Goal: Task Accomplishment & Management: Use online tool/utility

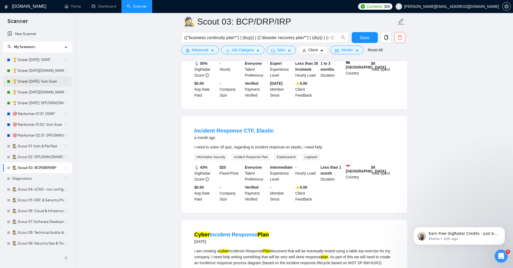
click at [48, 81] on link "🏆 Sniper [DATE]: Vuln Scan" at bounding box center [37, 81] width 51 height 11
click at [348, 192] on div "📡 43% GigRadar Score $ 20 Fixed-Price Everyone Talent Preference Intermediate E…" at bounding box center [294, 183] width 202 height 38
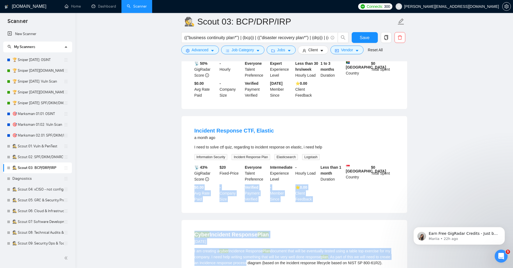
click at [259, 256] on div "I am creating a cyber Incidence Response Plan document that will be eventually …" at bounding box center [295, 257] width 200 height 18
click at [259, 252] on div "I am creating a cyber Incidence Response Plan document that will be eventually …" at bounding box center [295, 257] width 200 height 18
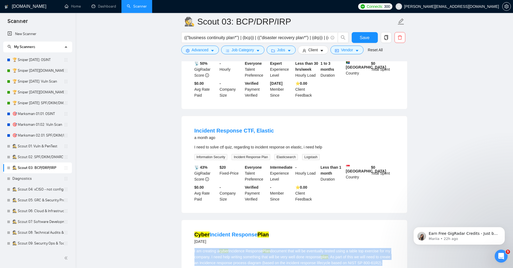
click at [259, 252] on div "I am creating a cyber Incidence Response Plan document that will be eventually …" at bounding box center [295, 257] width 200 height 18
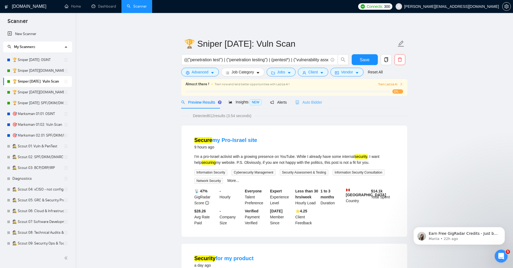
click at [310, 106] on div "Auto Bidder" at bounding box center [309, 102] width 27 height 13
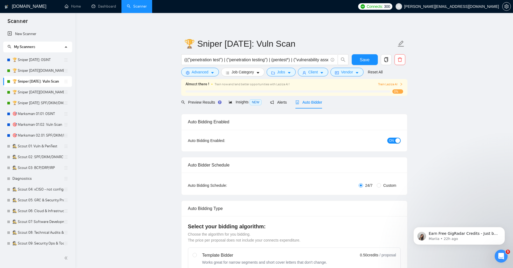
checkbox input "true"
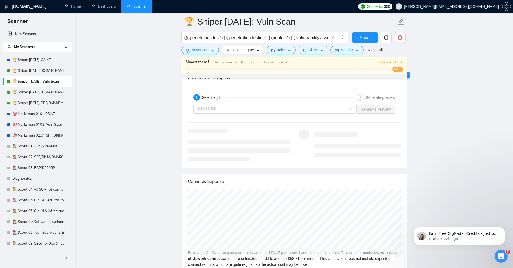
scroll to position [1004, 0]
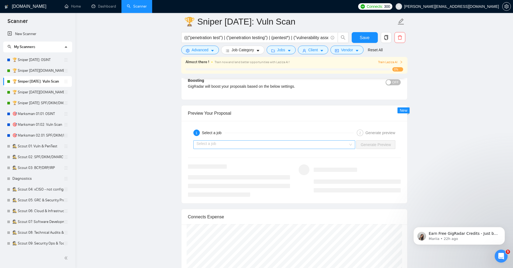
click at [321, 145] on input "search" at bounding box center [273, 144] width 152 height 8
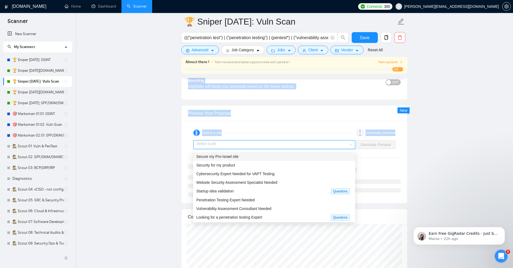
click at [285, 157] on div "Secure my Pro-Israel site" at bounding box center [274, 156] width 156 height 6
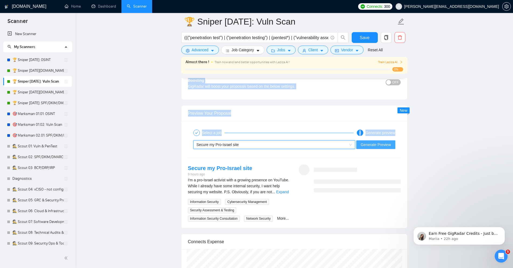
click at [378, 144] on span "Generate Preview" at bounding box center [376, 144] width 30 height 6
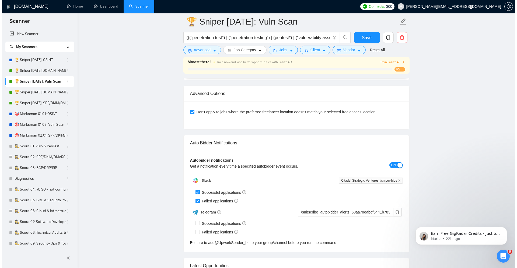
scroll to position [1363, 0]
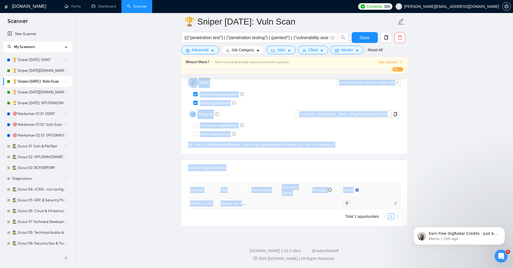
click at [378, 201] on td at bounding box center [381, 203] width 18 height 11
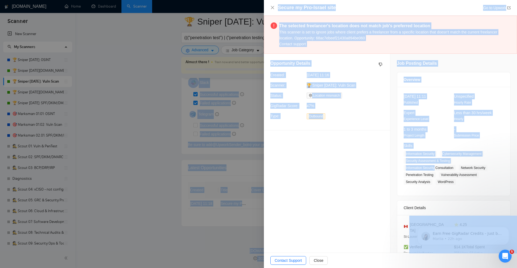
click at [432, 166] on span "Information Security Consultation" at bounding box center [430, 168] width 52 height 6
click at [439, 128] on div "1 to 3 months Project Length" at bounding box center [425, 132] width 46 height 12
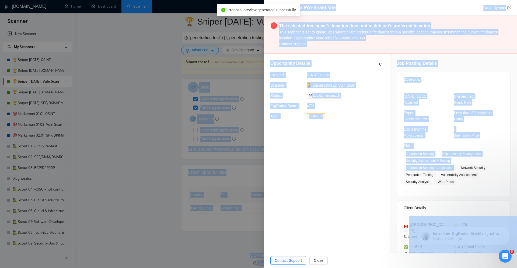
drag, startPoint x: 511, startPoint y: 117, endPoint x: 504, endPoint y: 161, distance: 44.5
click at [504, 161] on div "Job Posting Details Overview 25 Aug, 2025 11:11 Published Unspecified Hourly Ra…" at bounding box center [454, 210] width 127 height 312
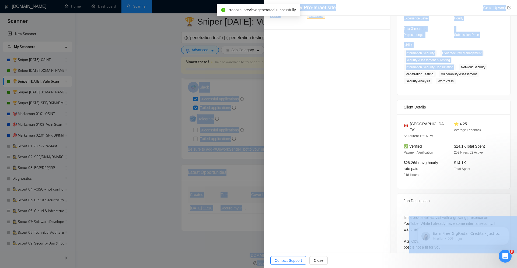
scroll to position [107, 0]
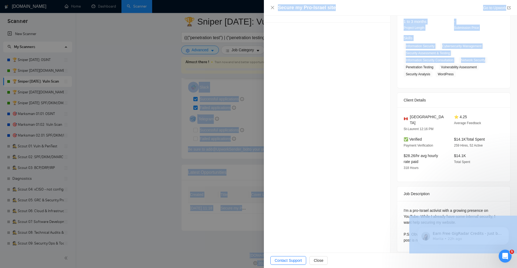
drag, startPoint x: 497, startPoint y: 162, endPoint x: 507, endPoint y: 75, distance: 87.5
click at [507, 75] on div "Job Posting Details Overview 25 Aug, 2025 11:11 Published Unspecified Hourly Ra…" at bounding box center [454, 102] width 127 height 312
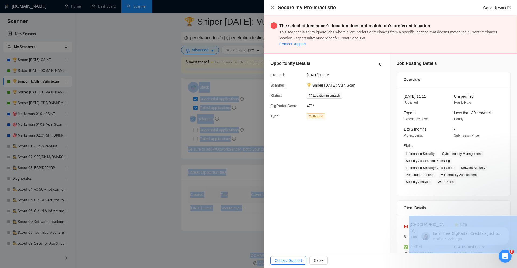
click at [171, 126] on div at bounding box center [258, 134] width 517 height 268
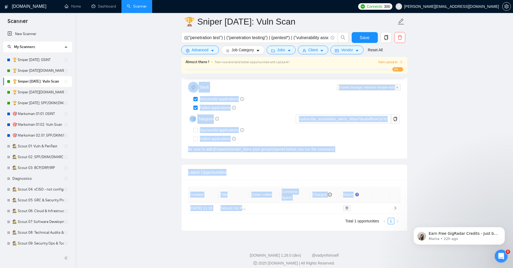
click at [269, 217] on ul "Total 1 opportunities 1" at bounding box center [294, 220] width 213 height 6
click at [272, 203] on td at bounding box center [264, 208] width 31 height 11
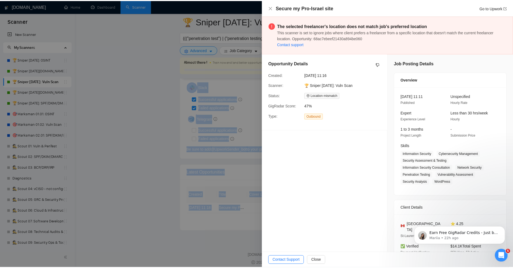
scroll to position [107, 0]
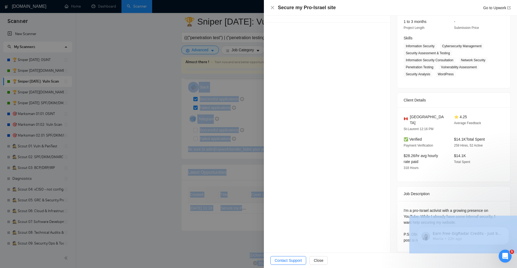
click at [146, 92] on div at bounding box center [258, 134] width 517 height 268
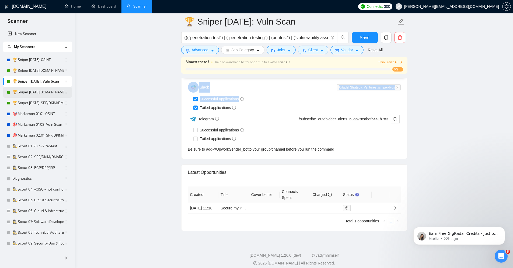
click at [55, 90] on link "🏆 Sniper [DATE][DOMAIN_NAME]: SPF/DKIM/DMARC" at bounding box center [37, 92] width 51 height 11
